Goal: Task Accomplishment & Management: Complete application form

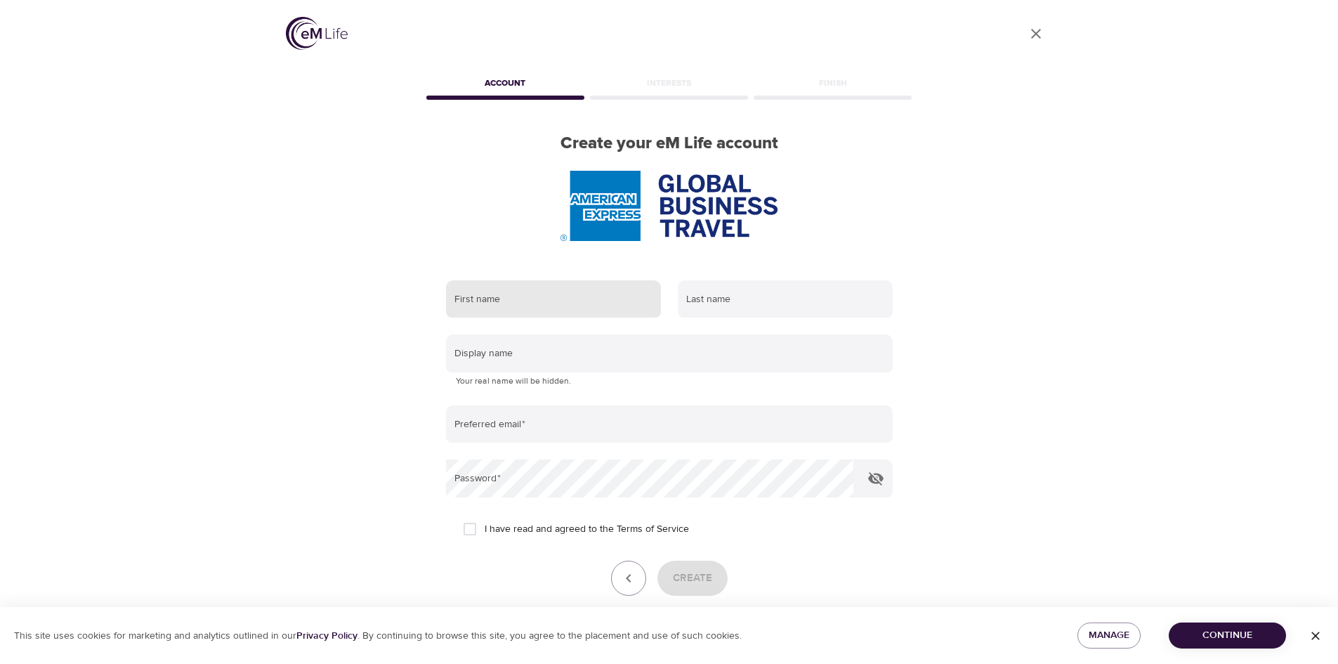
click at [495, 317] on input "text" at bounding box center [553, 299] width 215 height 38
type input "[PERSON_NAME]"
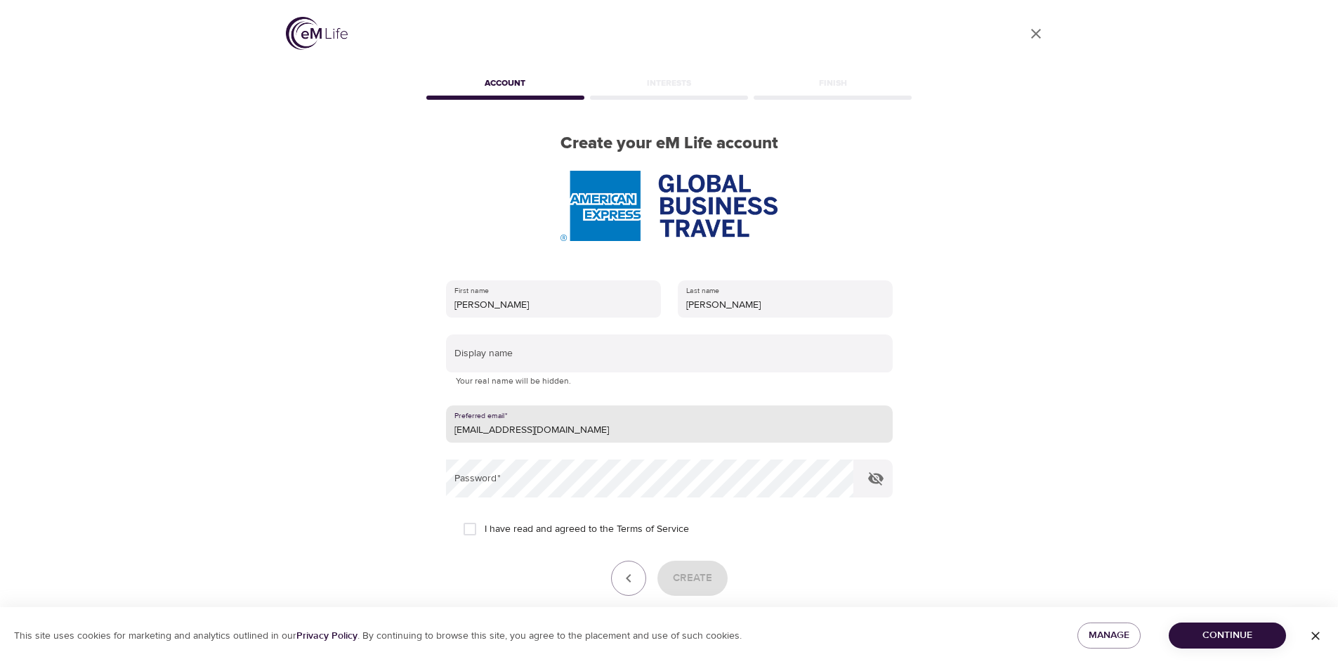
click at [561, 432] on input "[EMAIL_ADDRESS][DOMAIN_NAME]" at bounding box center [669, 424] width 447 height 38
type input "[PERSON_NAME][EMAIL_ADDRESS][PERSON_NAME][DOMAIN_NAME]"
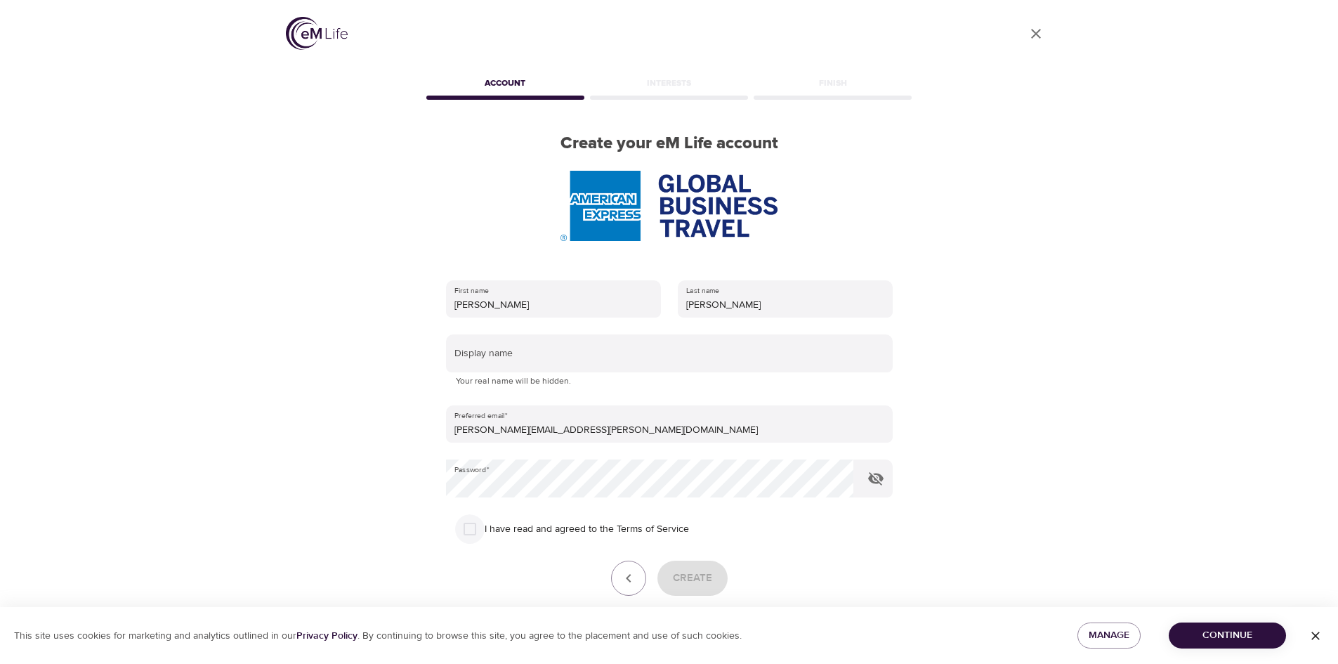
click at [475, 526] on input "I have read and agreed to the Terms of Service" at bounding box center [469, 528] width 29 height 29
checkbox input "true"
click at [679, 586] on span "Create" at bounding box center [692, 578] width 39 height 18
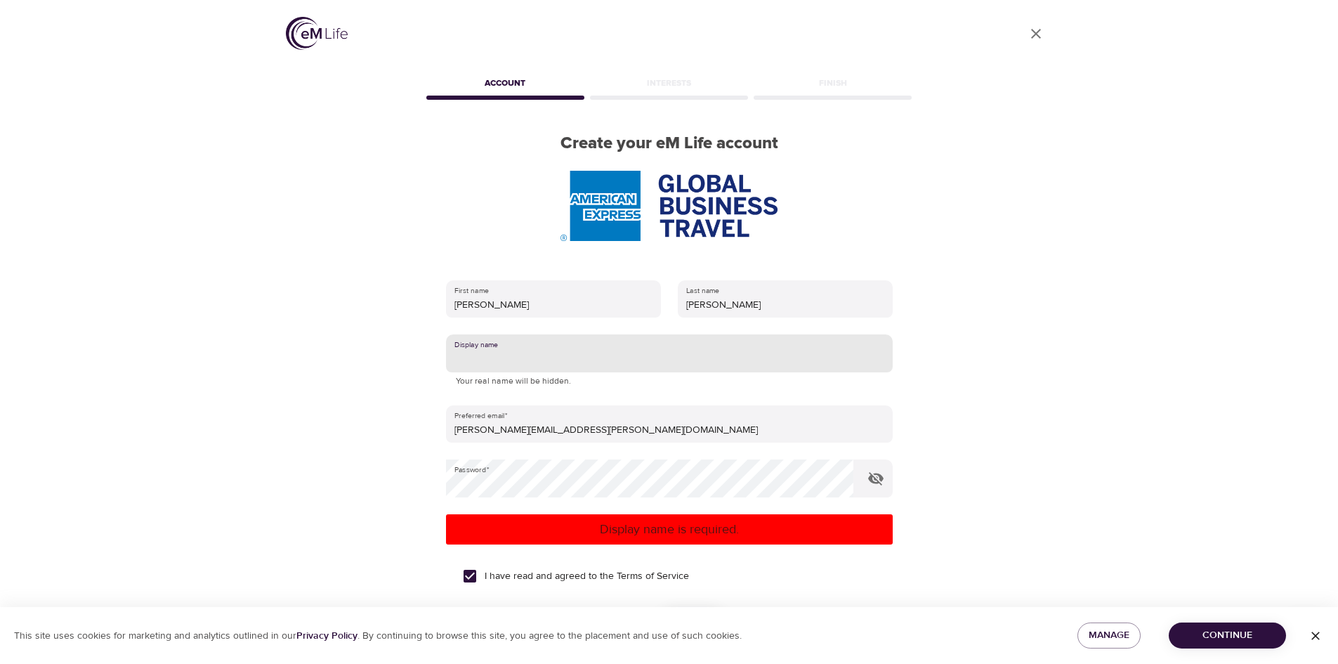
click at [492, 350] on input "text" at bounding box center [669, 353] width 447 height 38
type input "S"
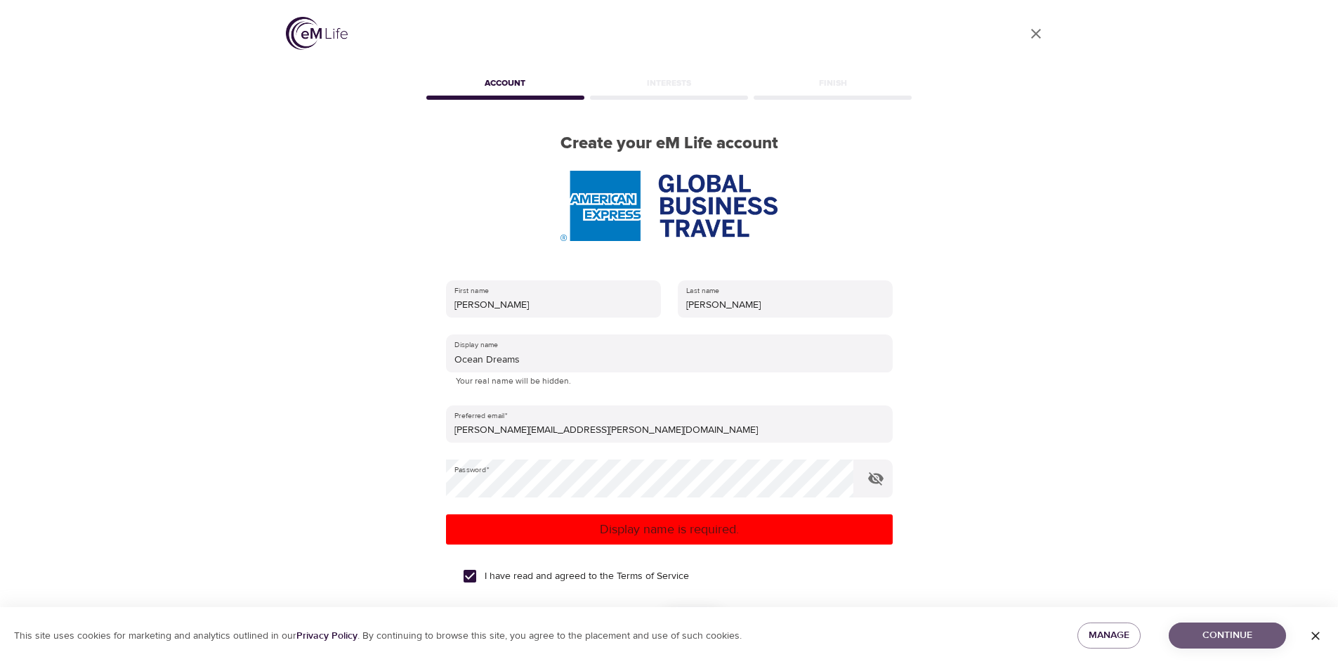
click at [1235, 639] on span "Continue" at bounding box center [1227, 635] width 95 height 18
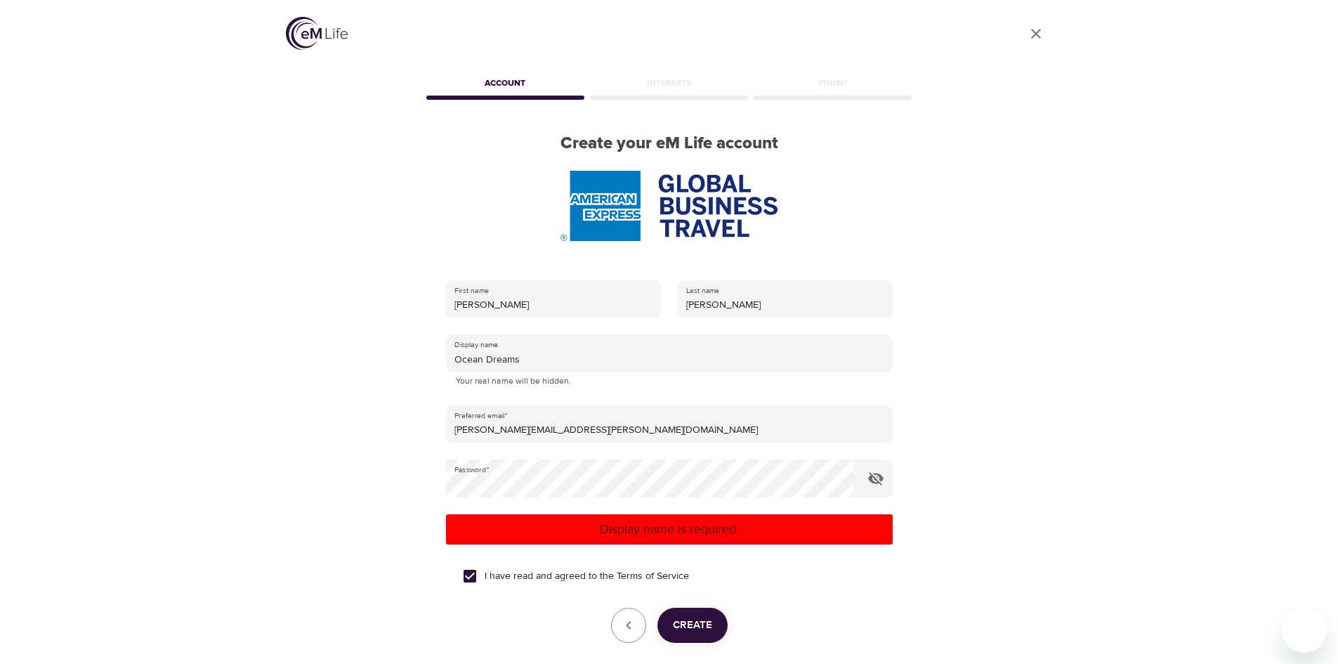
click at [708, 626] on span "Create" at bounding box center [692, 625] width 39 height 18
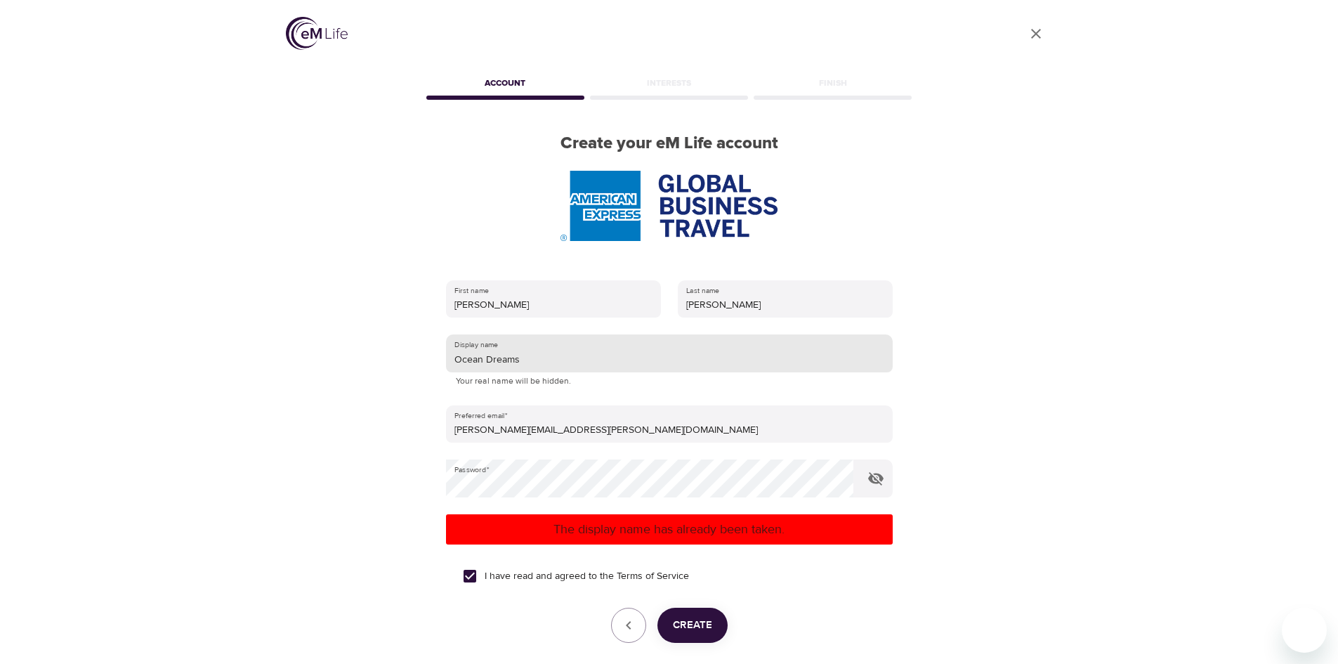
click at [546, 357] on input "Ocean Dreams" at bounding box center [669, 353] width 447 height 38
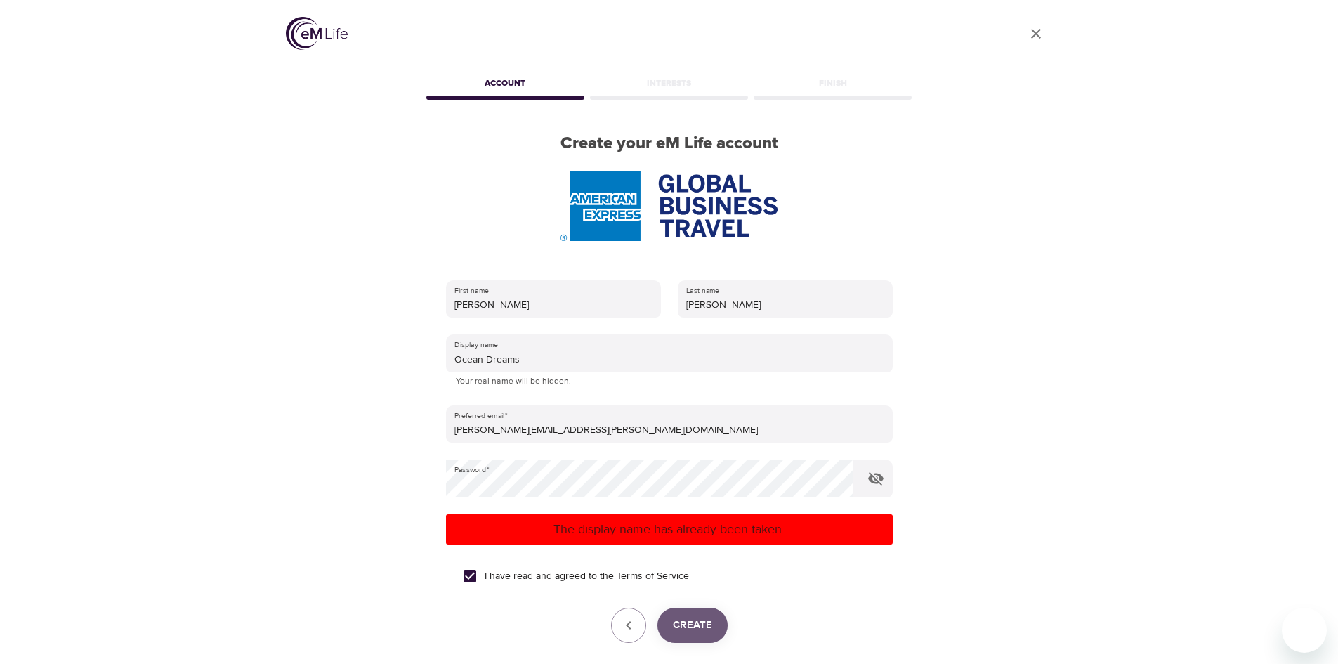
click at [675, 635] on button "Create" at bounding box center [692, 625] width 70 height 35
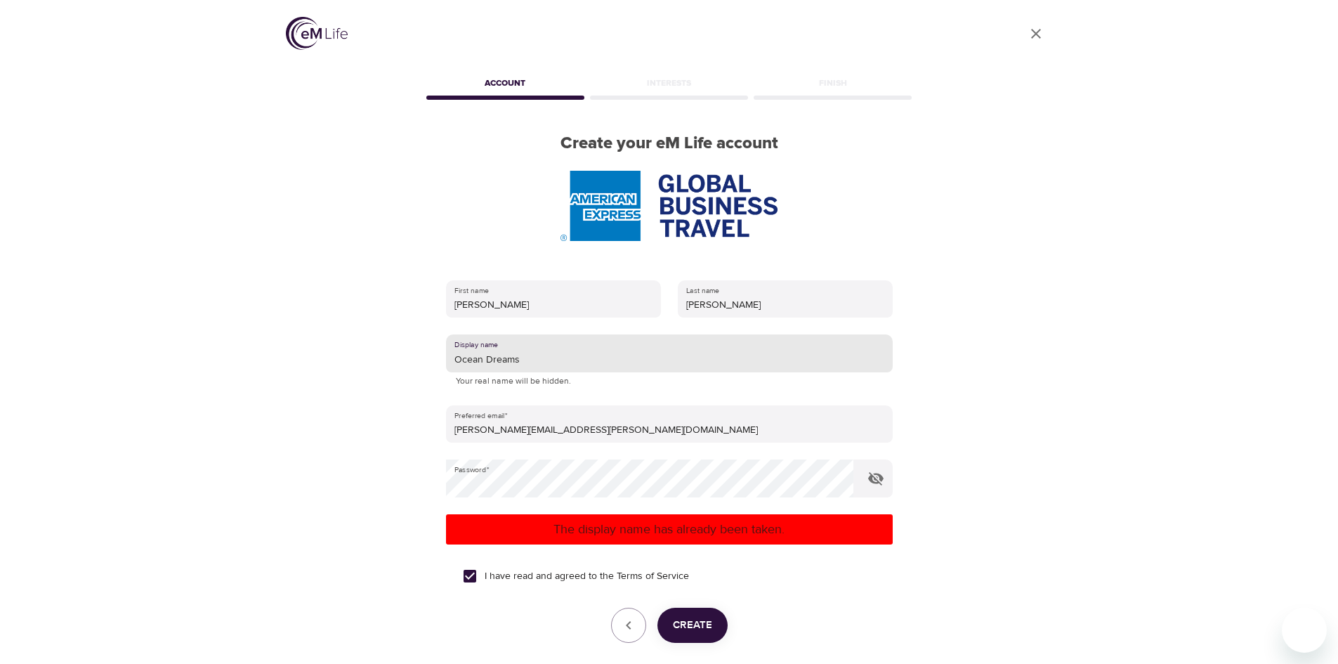
click at [558, 363] on input "Ocean Dreams" at bounding box center [669, 353] width 447 height 38
type input "O"
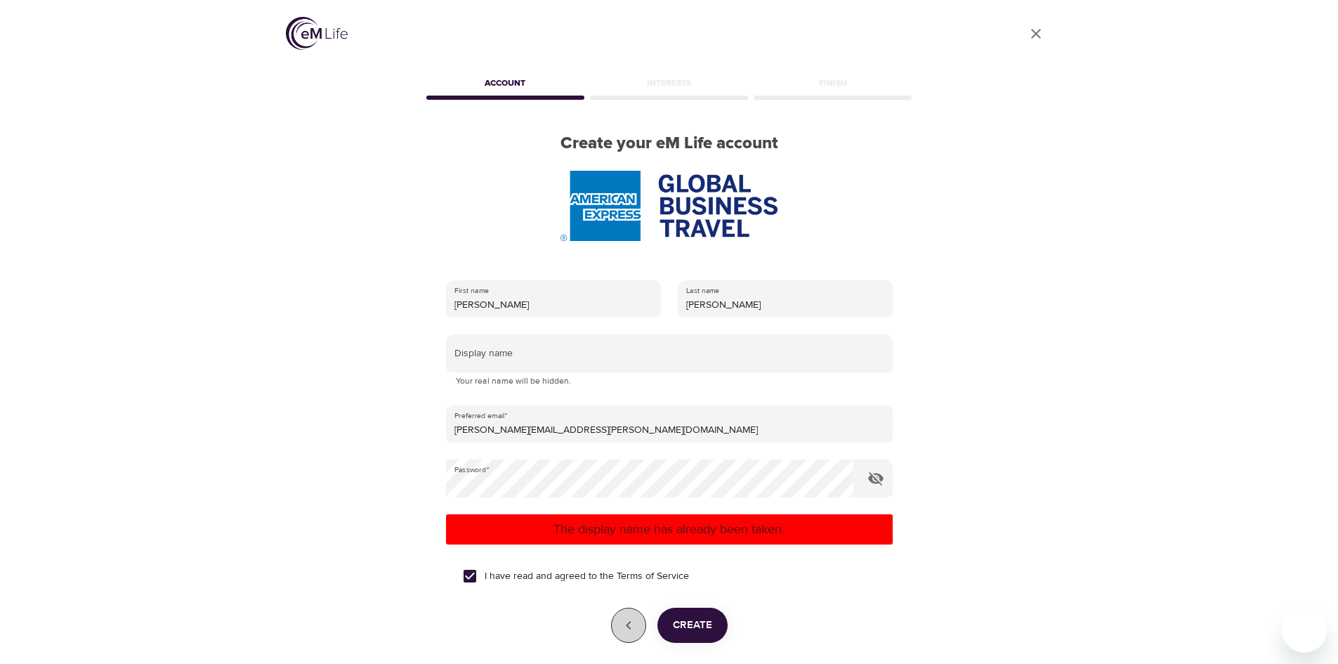
click at [640, 626] on button "button" at bounding box center [628, 625] width 35 height 35
click at [492, 84] on div "Account" at bounding box center [506, 86] width 164 height 28
click at [621, 630] on button "button" at bounding box center [628, 625] width 35 height 35
